Goal: Task Accomplishment & Management: Manage account settings

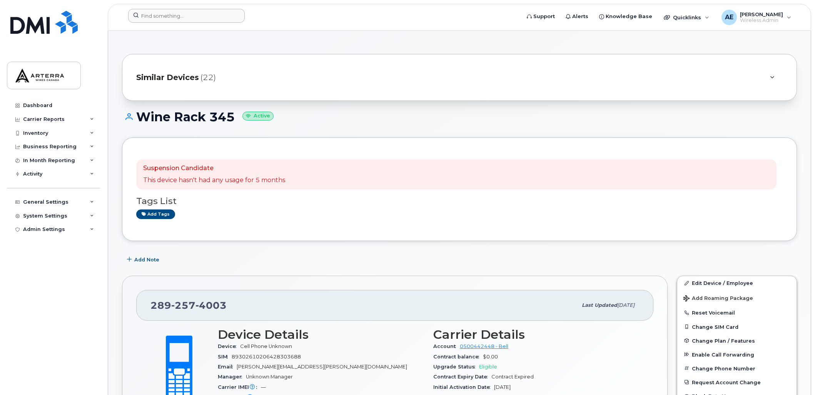
scroll to position [72, 0]
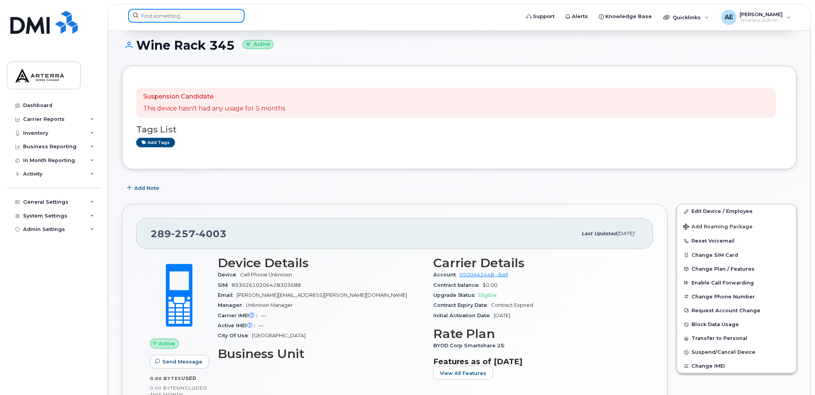
click at [203, 14] on input at bounding box center [186, 16] width 117 height 14
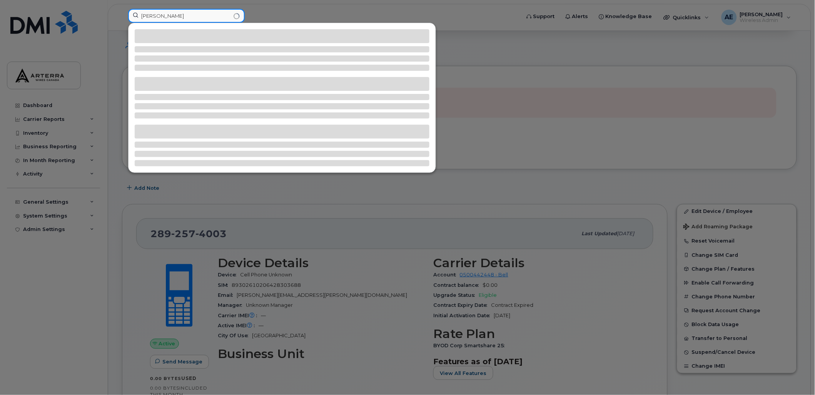
type input "lisa d"
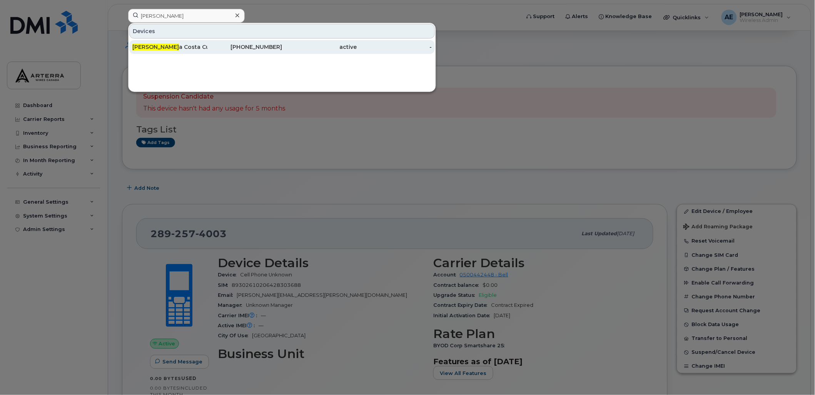
click at [187, 44] on div "Lisa D a Costa Current" at bounding box center [169, 47] width 75 height 8
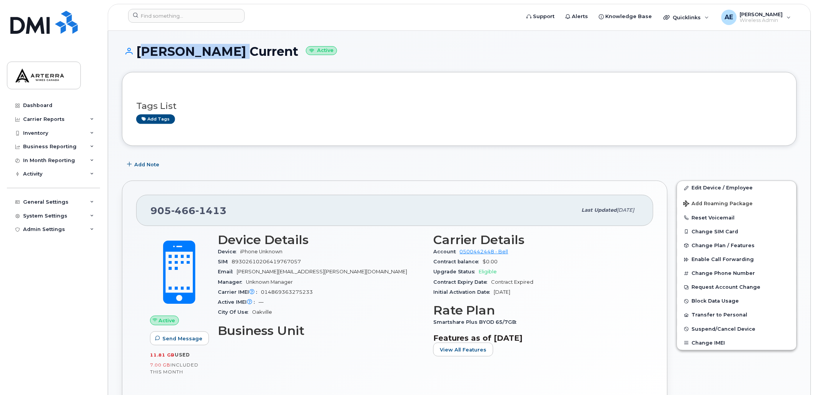
drag, startPoint x: 137, startPoint y: 50, endPoint x: 220, endPoint y: 56, distance: 83.8
click at [220, 56] on h1 "Lisa Da Costa Current Active" at bounding box center [459, 51] width 675 height 13
drag, startPoint x: 220, startPoint y: 56, endPoint x: 213, endPoint y: 55, distance: 7.4
copy h1 "Lisa Da Costa"
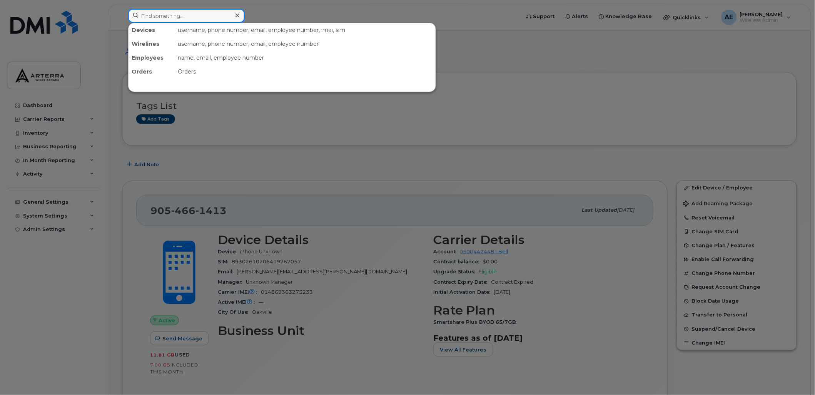
paste input "Lisa Da Costa"
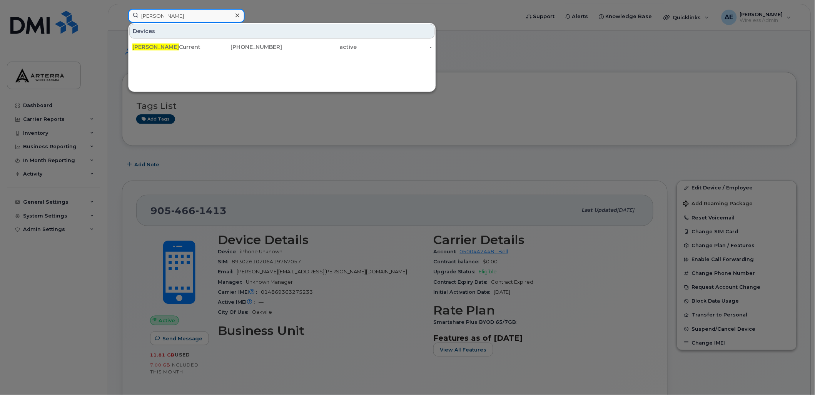
type input "Lisa Da Costa"
click at [601, 142] on div at bounding box center [407, 197] width 815 height 395
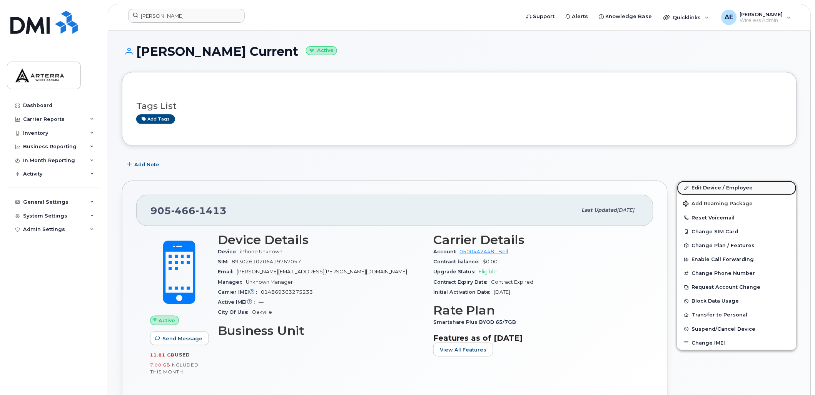
click at [722, 186] on link "Edit Device / Employee" at bounding box center [736, 188] width 119 height 14
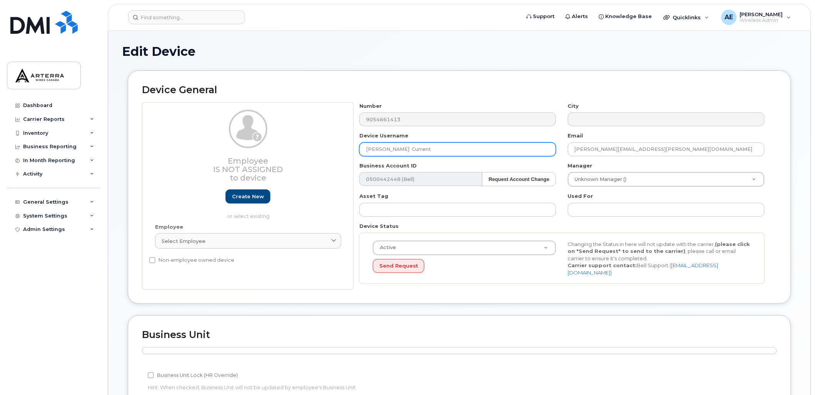
click at [449, 146] on input "[PERSON_NAME] Current" at bounding box center [458, 149] width 197 height 14
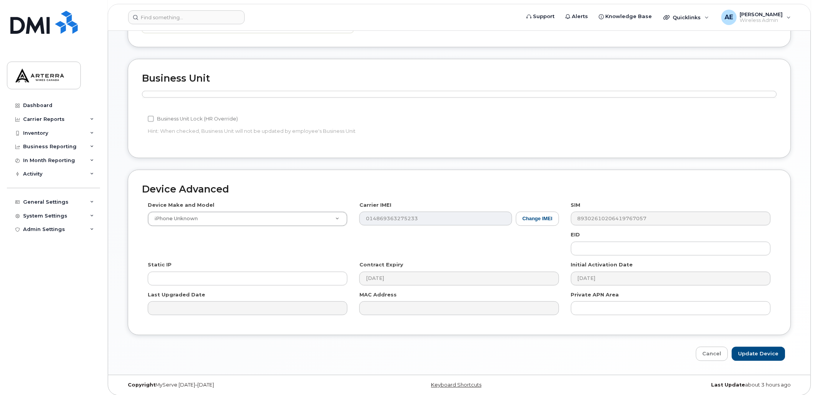
scroll to position [258, 0]
type input "Lisa Da Costa"
click at [534, 215] on button "Change IMEI" at bounding box center [537, 217] width 43 height 14
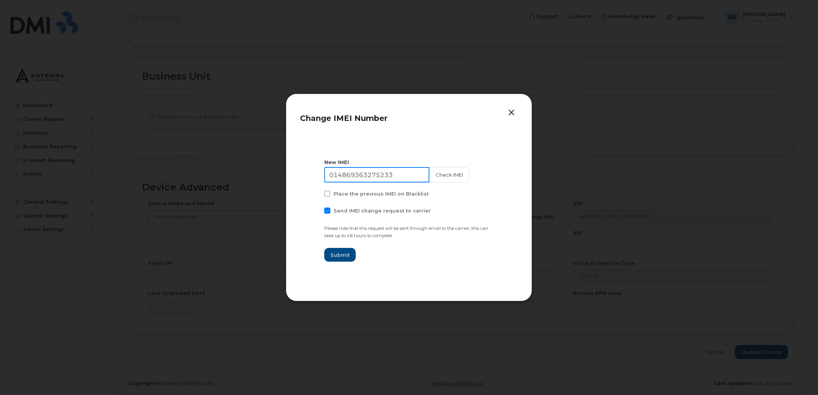
drag, startPoint x: 403, startPoint y: 175, endPoint x: 294, endPoint y: 179, distance: 109.0
click at [294, 179] on div "Change IMEI Number New IMEI 014869363275233 Check IMEI Place the previous IMEI …" at bounding box center [409, 198] width 246 height 208
paste input "355917847406671"
type input "355917847406671"
click at [440, 174] on button "Check IMEI" at bounding box center [448, 174] width 40 height 15
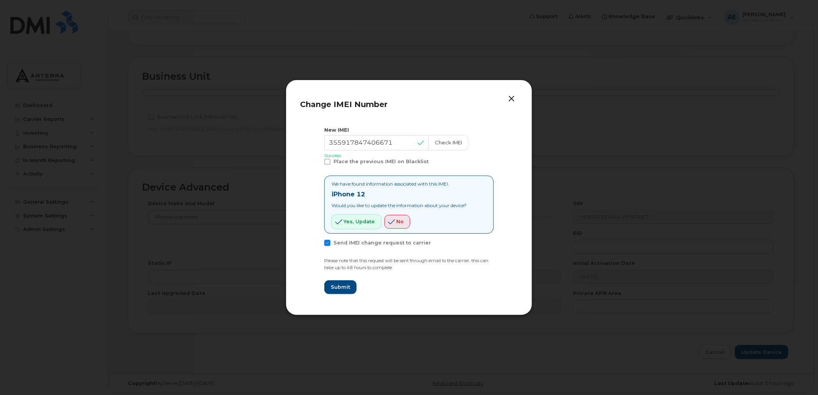
click at [356, 218] on span "Yes, update" at bounding box center [358, 221] width 31 height 7
click at [328, 243] on span at bounding box center [327, 243] width 6 height 6
click at [319, 243] on input "Send IMEI change request to carrier" at bounding box center [317, 242] width 4 height 4
checkbox input "false"
click at [337, 285] on span "Submit" at bounding box center [339, 286] width 19 height 7
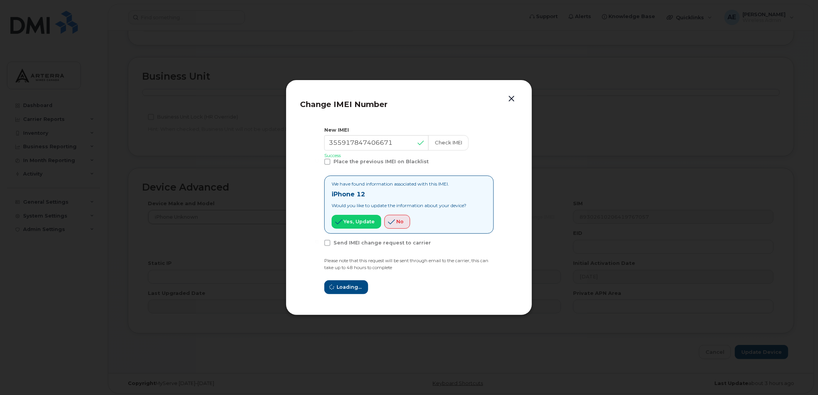
type input "355917847406671"
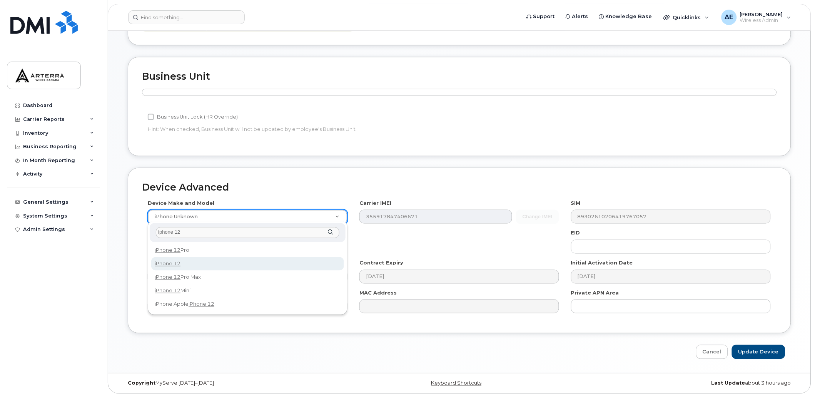
type input "iphone 12"
select select "2435"
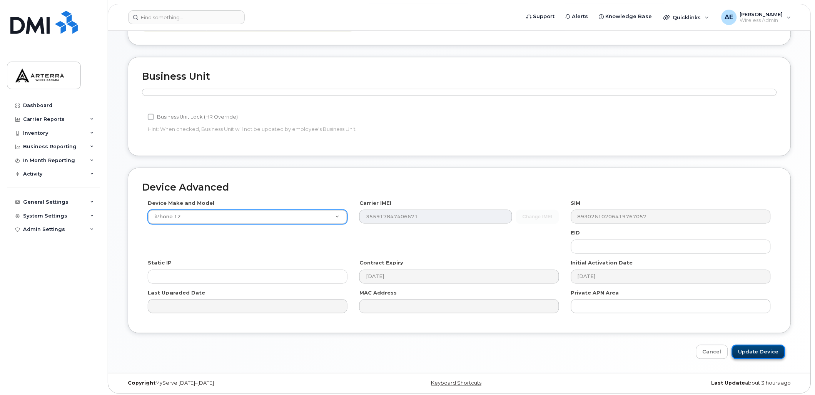
click at [767, 350] on input "Update Device" at bounding box center [759, 352] width 54 height 14
type input "Saving..."
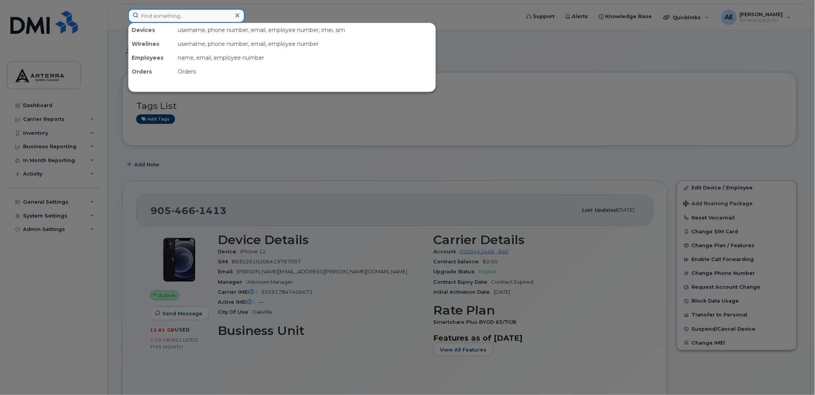
paste input "(403) 921-6707."
type input "(403) 921-6707."
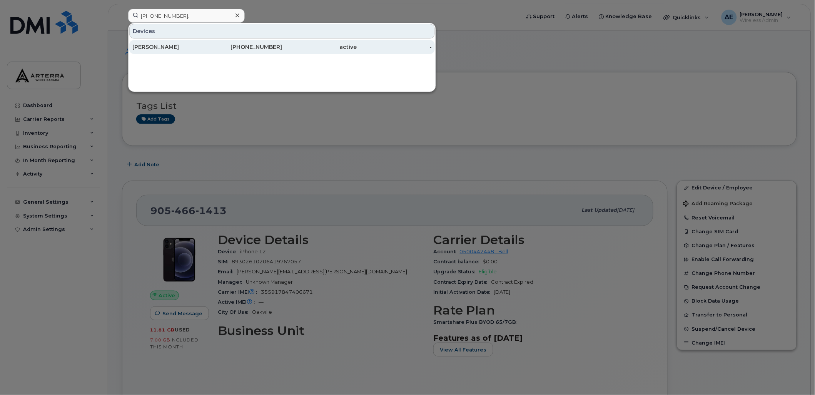
click at [158, 45] on div "Peter Prasad" at bounding box center [169, 47] width 75 height 8
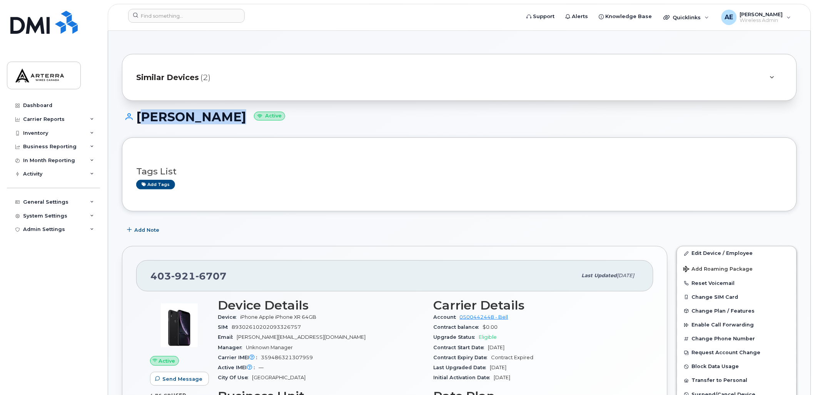
drag, startPoint x: 139, startPoint y: 116, endPoint x: 214, endPoint y: 113, distance: 75.9
click at [214, 113] on h1 "[PERSON_NAME] Active" at bounding box center [459, 116] width 675 height 13
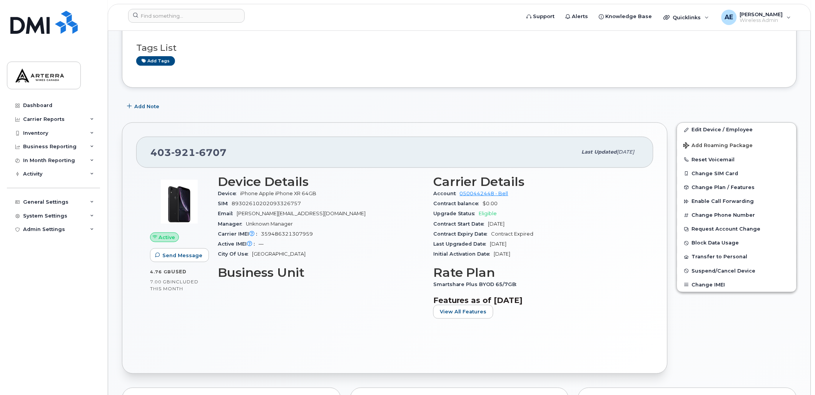
scroll to position [128, 0]
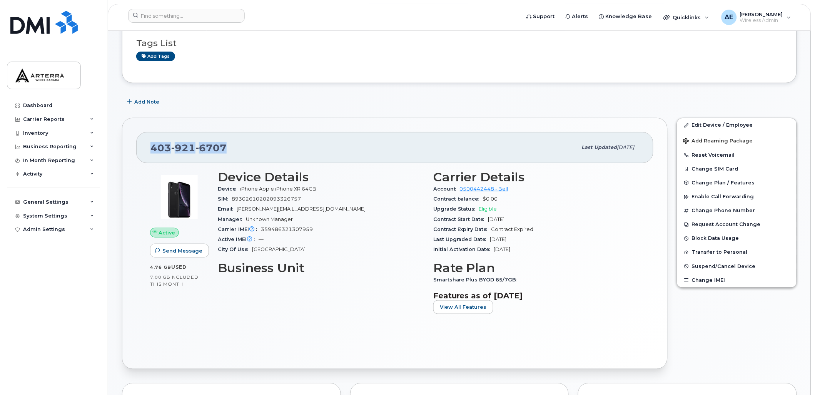
drag, startPoint x: 224, startPoint y: 148, endPoint x: 149, endPoint y: 149, distance: 75.1
click at [149, 149] on div "[PHONE_NUMBER] Last updated [DATE]" at bounding box center [394, 147] width 517 height 31
drag, startPoint x: 149, startPoint y: 149, endPoint x: 167, endPoint y: 152, distance: 18.0
click at [274, 105] on div "Add Note" at bounding box center [459, 102] width 675 height 14
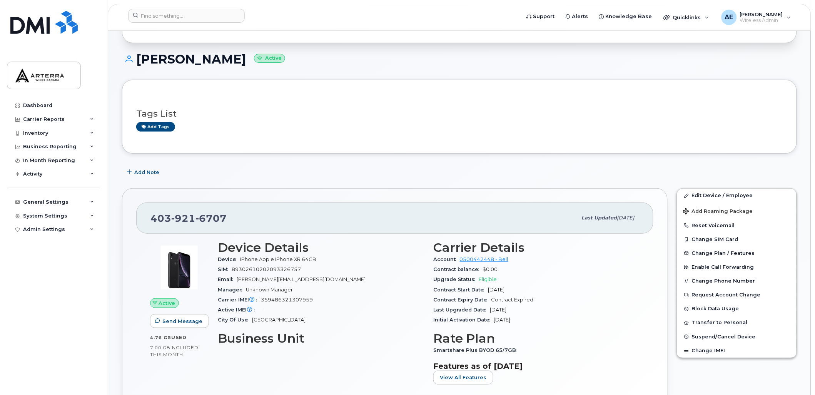
scroll to position [0, 0]
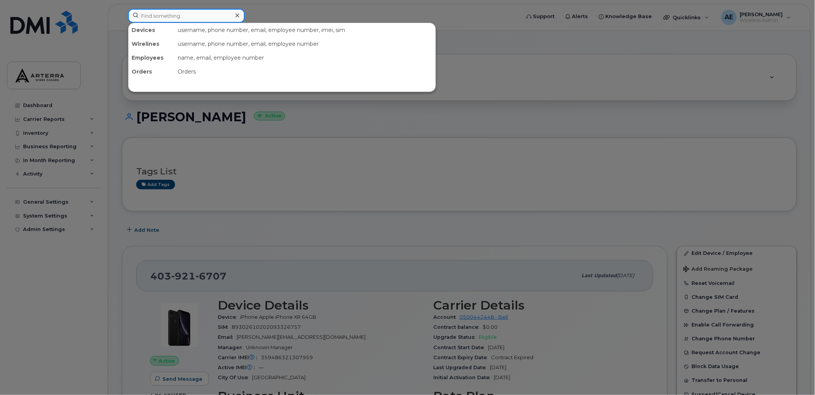
click at [170, 12] on input at bounding box center [186, 16] width 117 height 14
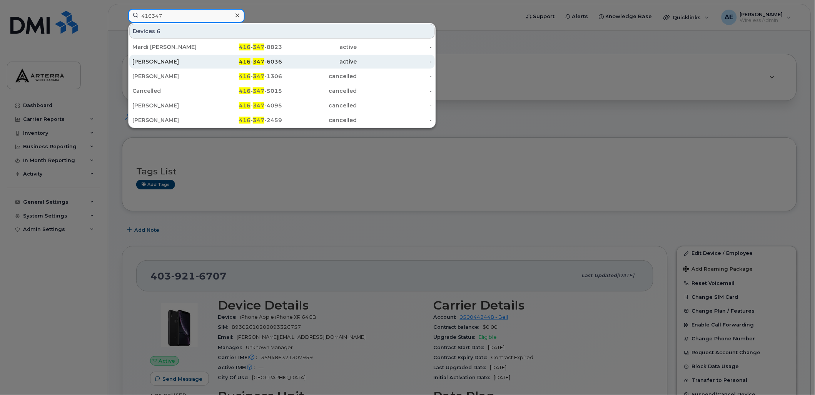
type input "416347"
click at [161, 59] on div "[PERSON_NAME]" at bounding box center [169, 62] width 75 height 8
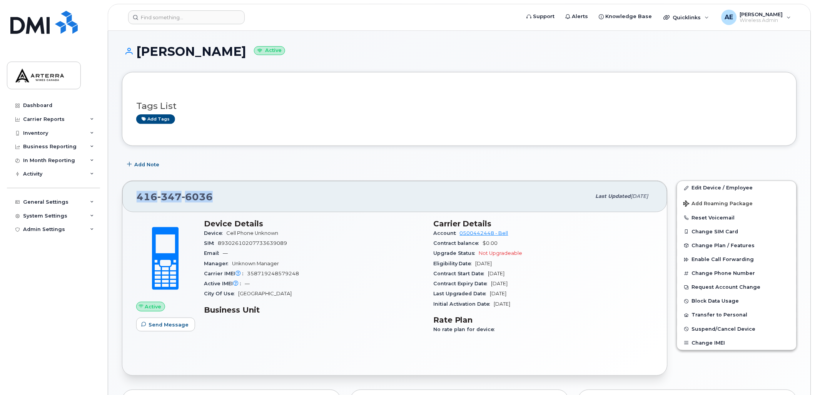
drag, startPoint x: 217, startPoint y: 198, endPoint x: 139, endPoint y: 199, distance: 78.5
click at [139, 199] on div "[PHONE_NUMBER]" at bounding box center [364, 196] width 455 height 16
copy span "[PHONE_NUMBER]"
click at [156, 18] on input at bounding box center [186, 17] width 117 height 14
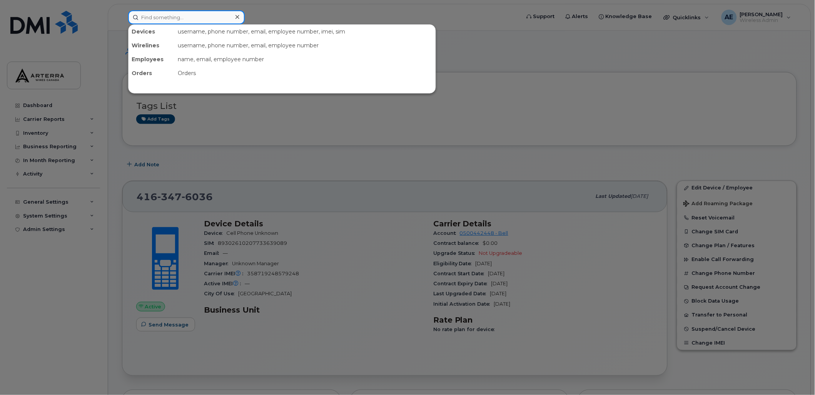
paste input "4383405084"
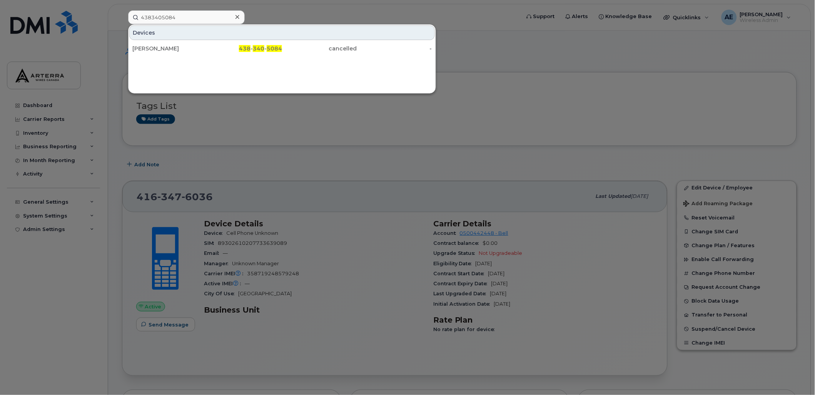
click at [505, 57] on div at bounding box center [407, 197] width 815 height 395
click at [156, 16] on input "4383405084" at bounding box center [186, 17] width 117 height 14
paste input "9053024589"
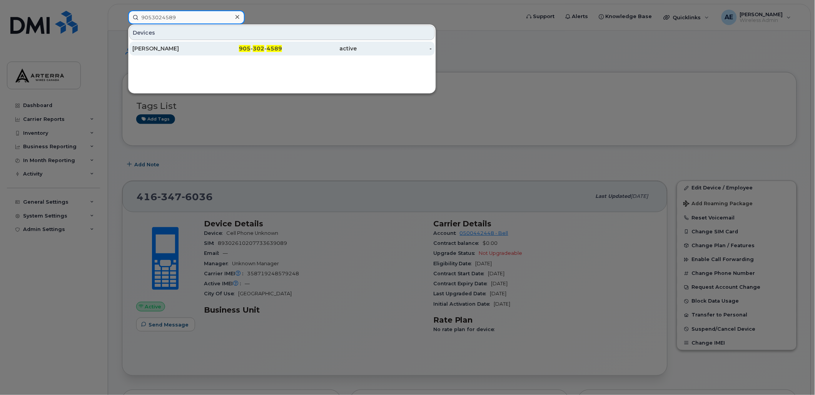
type input "9053024589"
click at [164, 45] on div "[PERSON_NAME]" at bounding box center [169, 49] width 75 height 8
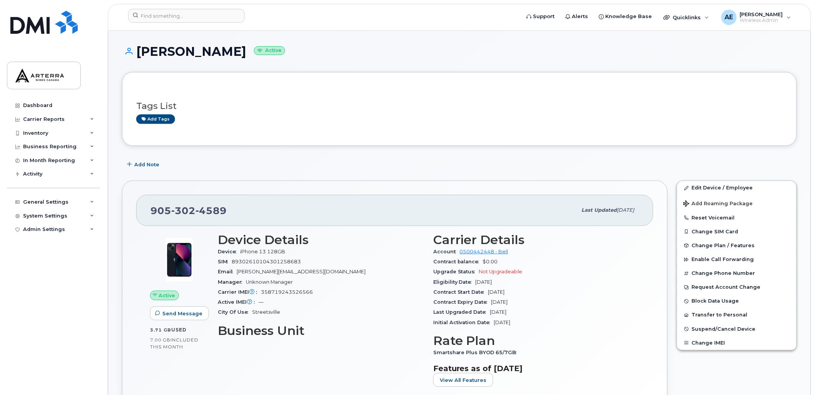
click at [773, 160] on div "Add Note" at bounding box center [459, 164] width 675 height 14
click at [721, 217] on button "Reset Voicemail" at bounding box center [736, 218] width 119 height 14
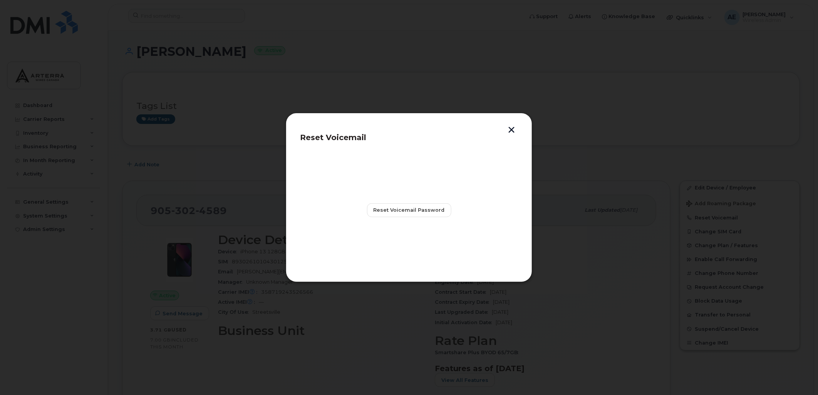
click at [512, 128] on button "button" at bounding box center [511, 131] width 12 height 8
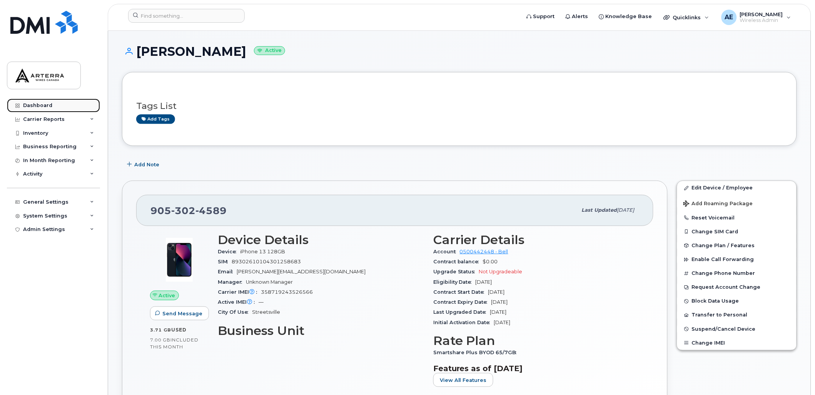
click at [37, 102] on div "Dashboard" at bounding box center [37, 105] width 29 height 6
